Goal: Information Seeking & Learning: Learn about a topic

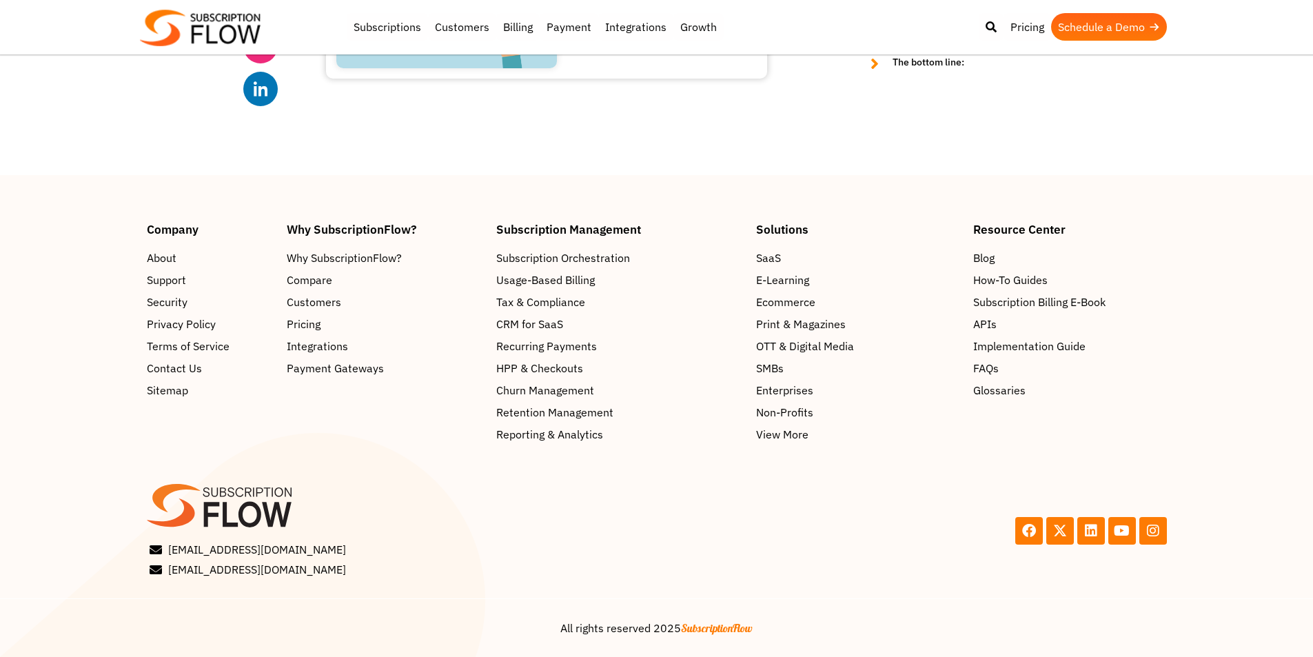
scroll to position [6077, 0]
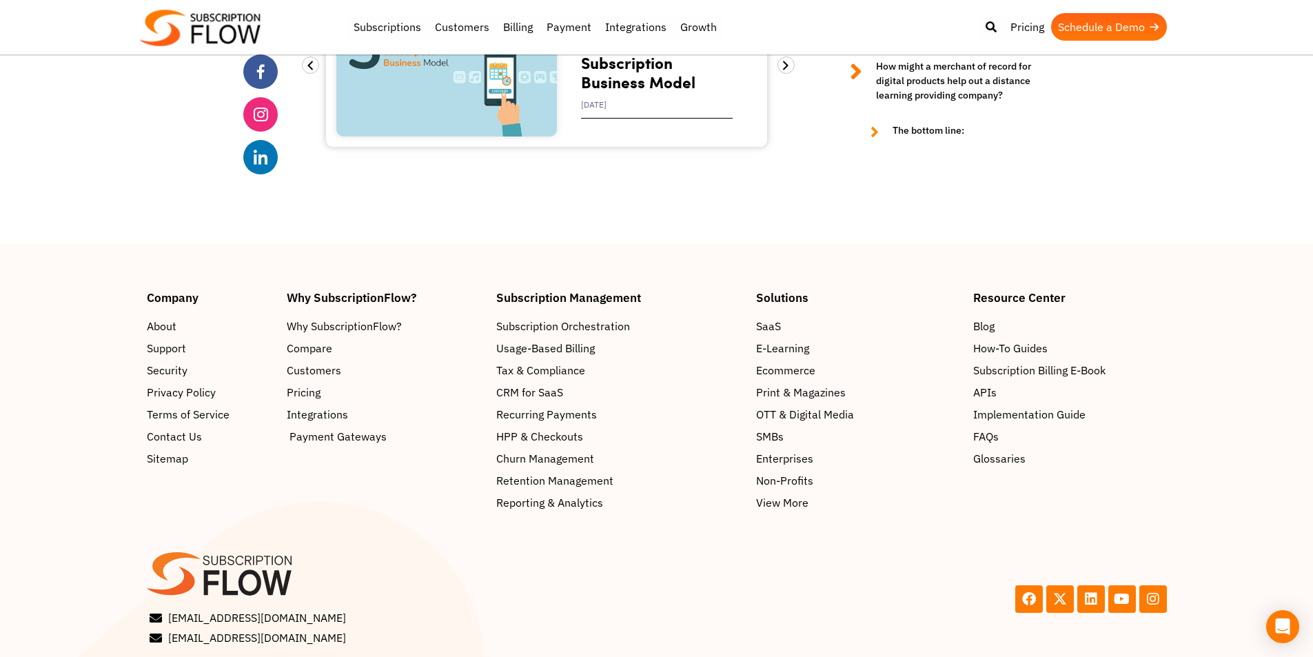
click at [315, 428] on span "Payment Gateways" at bounding box center [337, 436] width 97 height 17
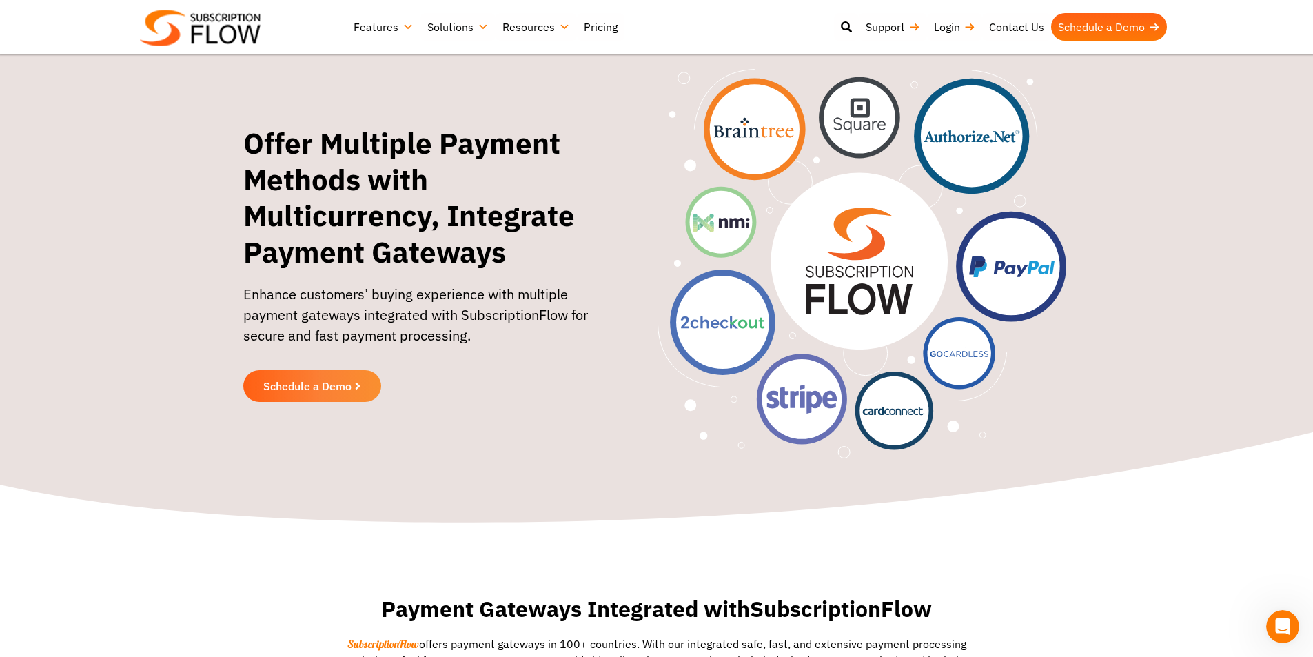
click at [396, 20] on link "Features" at bounding box center [384, 27] width 74 height 28
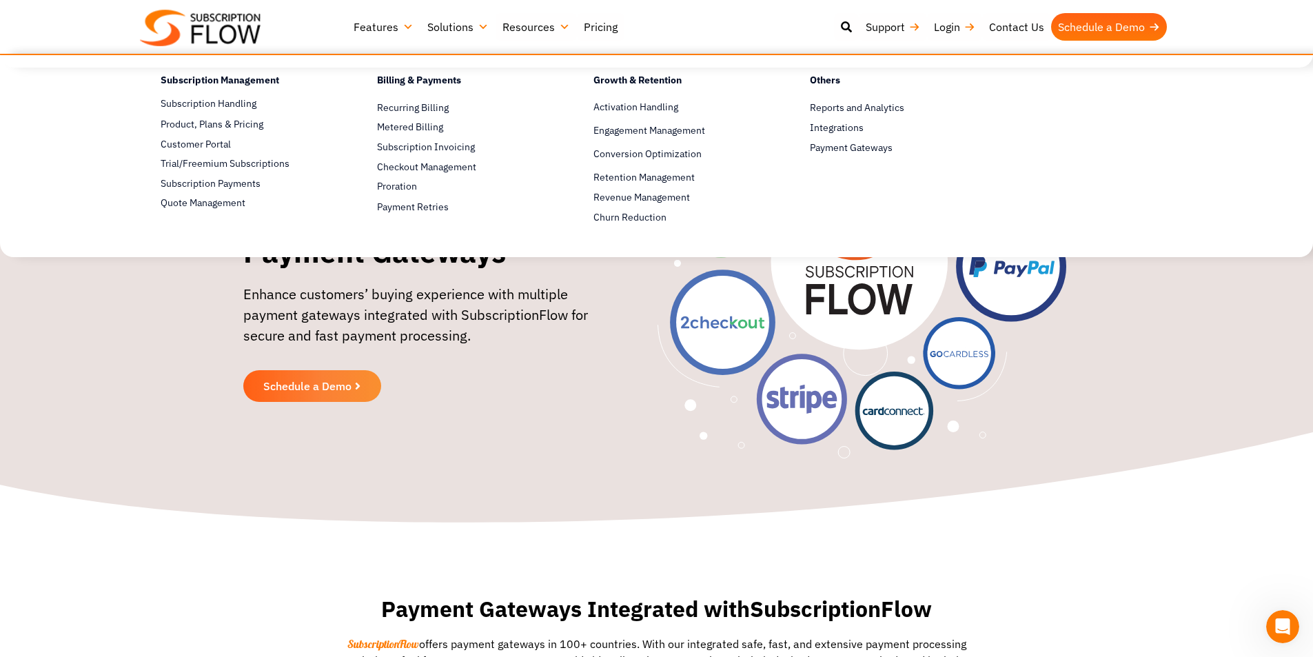
click at [425, 32] on link "Solutions" at bounding box center [457, 27] width 75 height 28
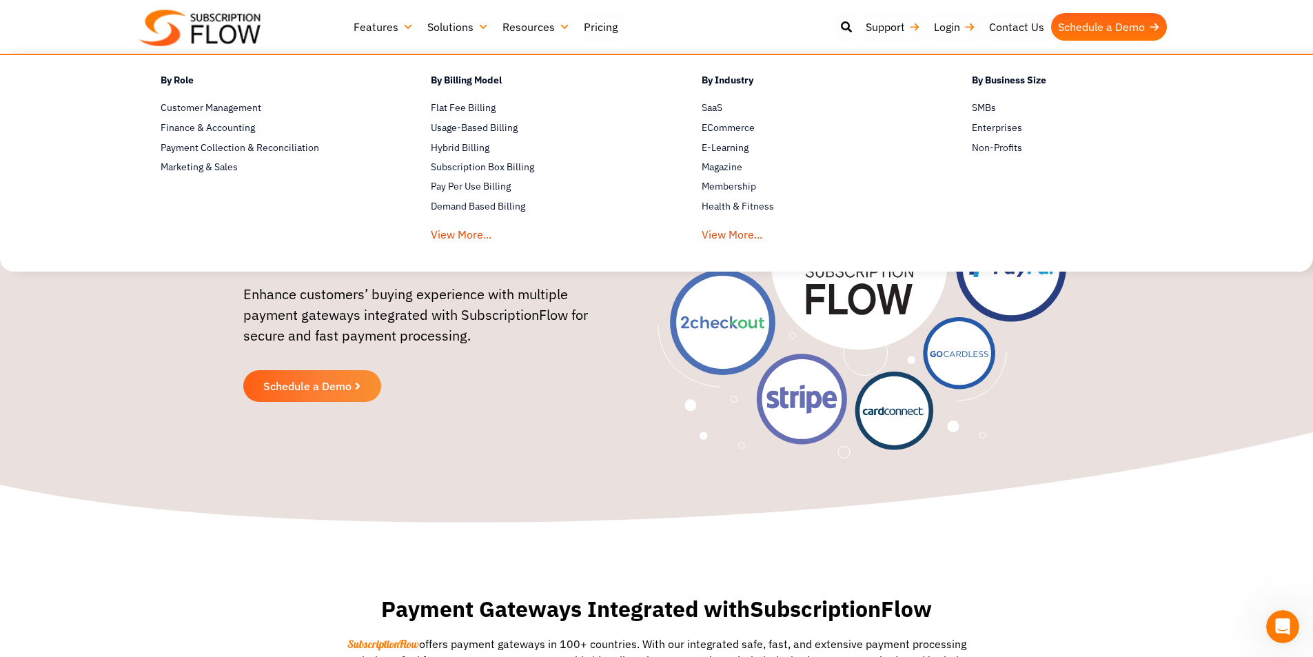
click at [507, 32] on link "Resources" at bounding box center [536, 27] width 81 height 28
